Goal: Task Accomplishment & Management: Manage account settings

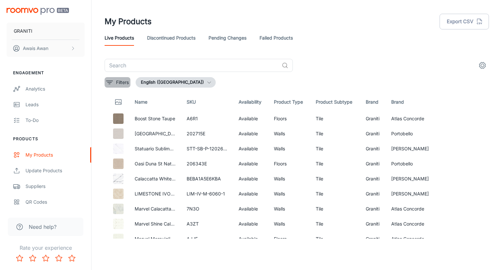
click at [122, 82] on p "Filters" at bounding box center [122, 82] width 13 height 7
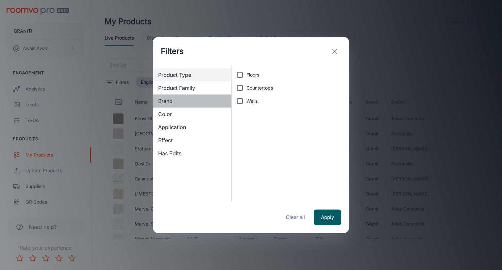
click at [171, 102] on span "Brand" at bounding box center [192, 101] width 68 height 8
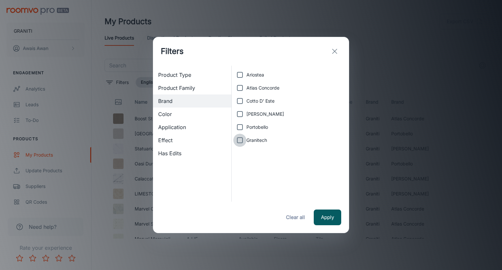
click at [241, 144] on input "Granitech" at bounding box center [240, 140] width 13 height 13
checkbox input "true"
click at [330, 218] on button "Apply" at bounding box center [327, 218] width 27 height 16
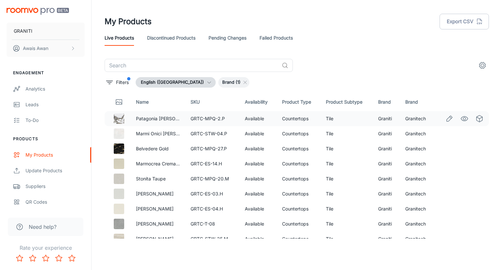
click at [383, 117] on td "Graniti" at bounding box center [386, 118] width 27 height 15
copy td "Graniti"
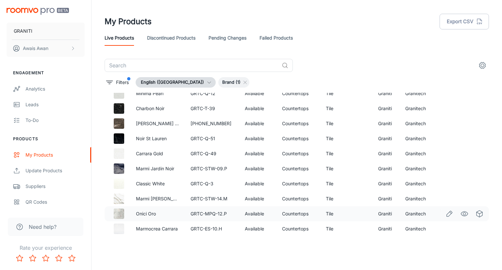
scroll to position [1573, 0]
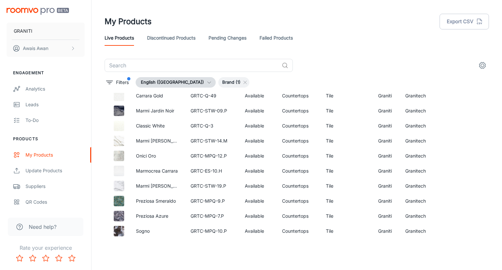
click at [325, 59] on header "My Products Export CSV Live Products Discontinued Products Pending Changes Fail…" at bounding box center [297, 29] width 400 height 59
click at [280, 39] on link "Failed Products" at bounding box center [276, 38] width 33 height 16
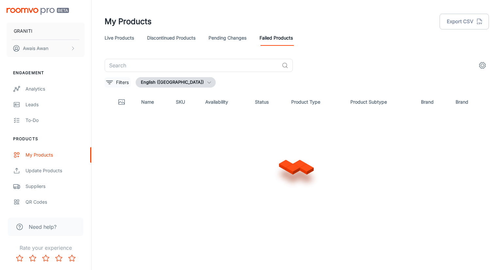
click at [110, 87] on button "Filters" at bounding box center [118, 82] width 26 height 10
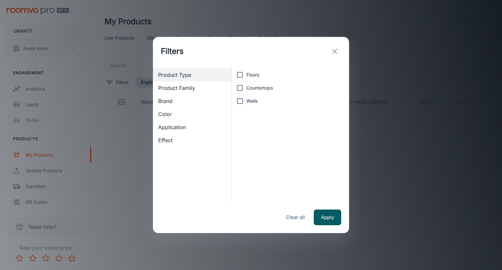
click at [182, 104] on span "Brand" at bounding box center [192, 101] width 68 height 8
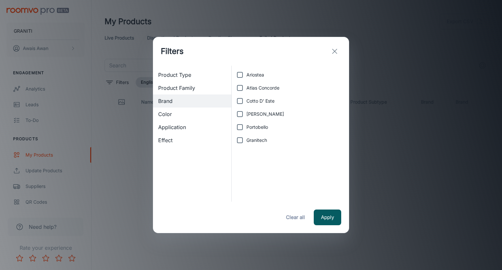
click at [253, 143] on span "Granitech" at bounding box center [257, 140] width 21 height 7
click at [247, 143] on input "Granitech" at bounding box center [240, 140] width 13 height 13
checkbox input "true"
click at [334, 217] on button "Apply" at bounding box center [327, 218] width 27 height 16
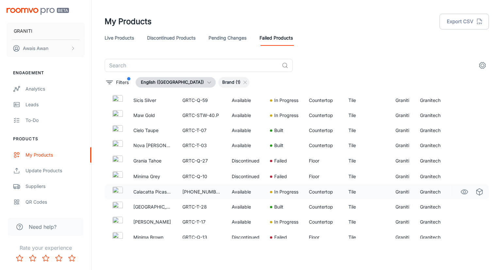
scroll to position [491, 0]
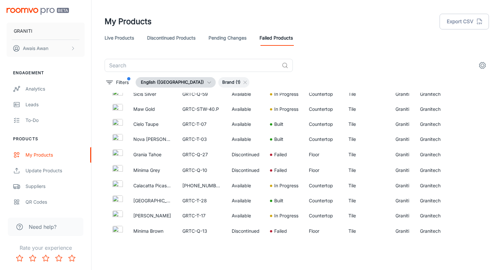
click at [323, 72] on div "​" at bounding box center [297, 65] width 385 height 13
click at [229, 45] on link "Pending Changes" at bounding box center [228, 38] width 38 height 16
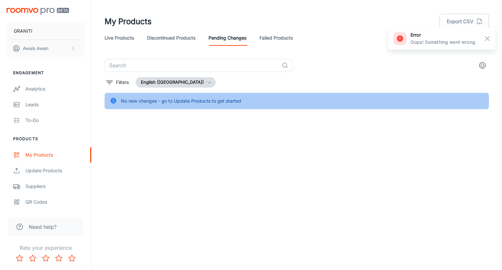
click at [186, 43] on link "Discontinued Products" at bounding box center [171, 38] width 48 height 16
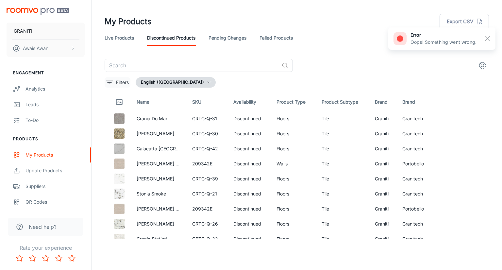
click at [115, 80] on button "Filters" at bounding box center [118, 82] width 26 height 10
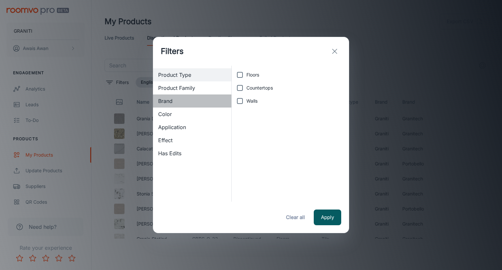
click at [177, 100] on span "Brand" at bounding box center [192, 101] width 68 height 8
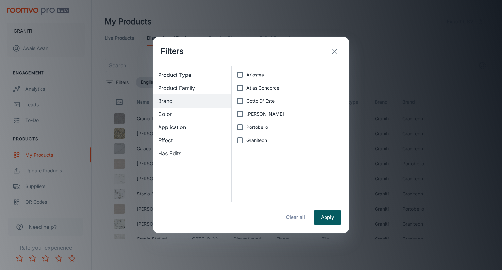
click at [247, 140] on span "Granitech" at bounding box center [257, 140] width 21 height 7
click at [247, 140] on input "Granitech" at bounding box center [240, 140] width 13 height 13
checkbox input "true"
click at [328, 217] on button "Apply" at bounding box center [327, 218] width 27 height 16
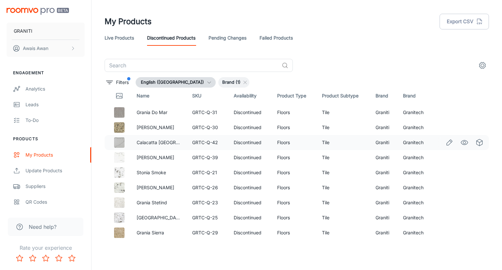
scroll to position [8, 0]
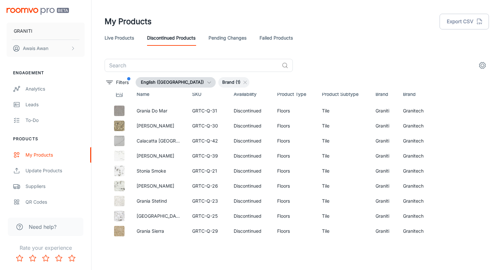
click at [360, 45] on div "Live Products Discontinued Products Pending Changes Failed Products" at bounding box center [297, 38] width 385 height 16
click at [119, 40] on link "Live Products" at bounding box center [119, 38] width 29 height 16
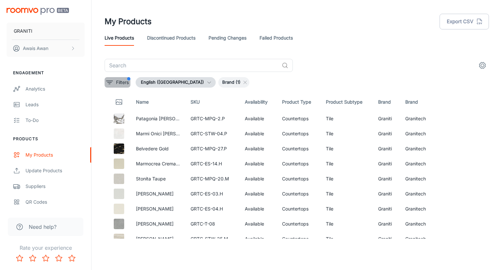
click at [107, 83] on icon "filter" at bounding box center [110, 82] width 8 height 8
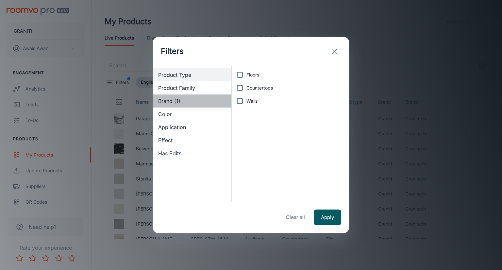
click at [177, 103] on span "Brand (1)" at bounding box center [192, 101] width 68 height 8
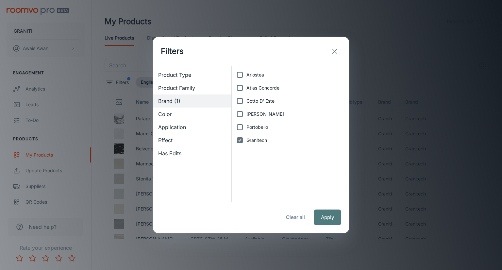
click at [323, 216] on button "Apply" at bounding box center [327, 218] width 27 height 16
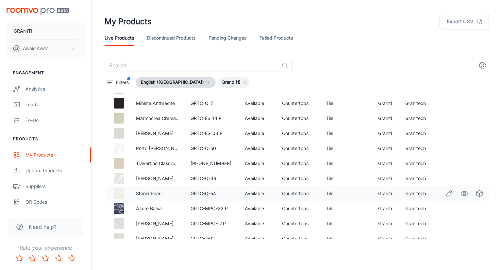
scroll to position [229, 0]
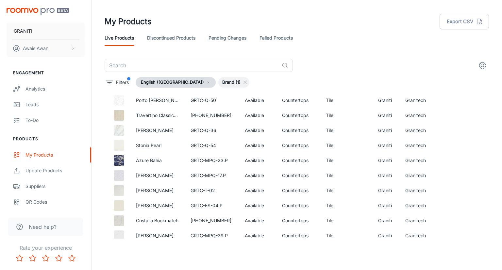
click at [322, 71] on div "​" at bounding box center [297, 65] width 385 height 13
